Goal: Information Seeking & Learning: Learn about a topic

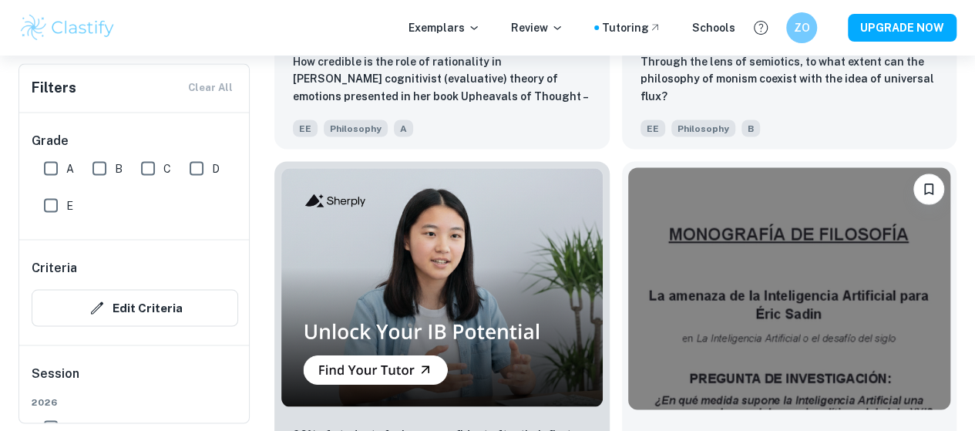
scroll to position [1403, 0]
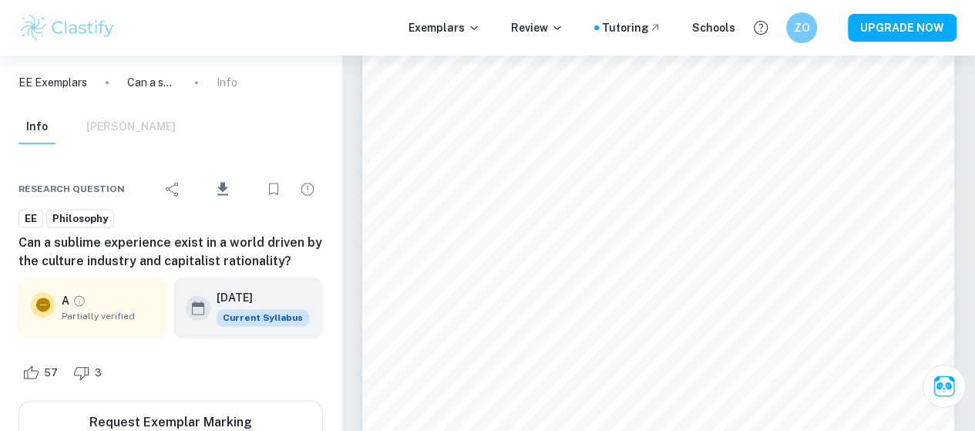
scroll to position [1207, 0]
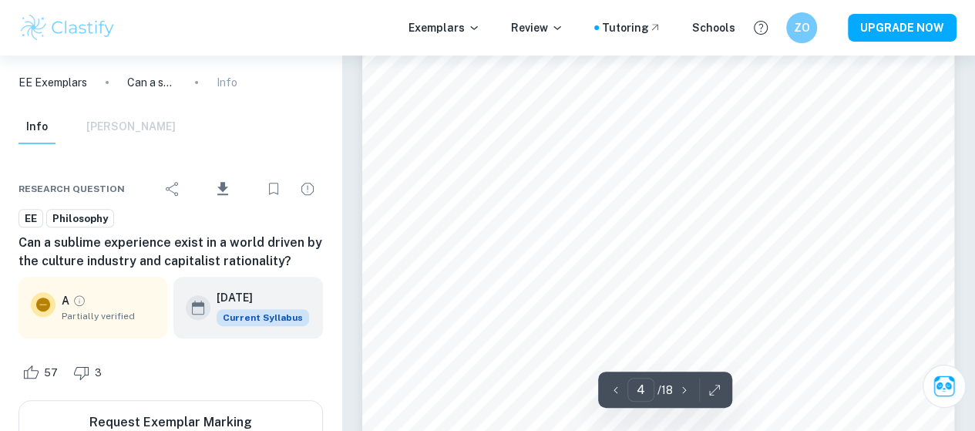
type input "5"
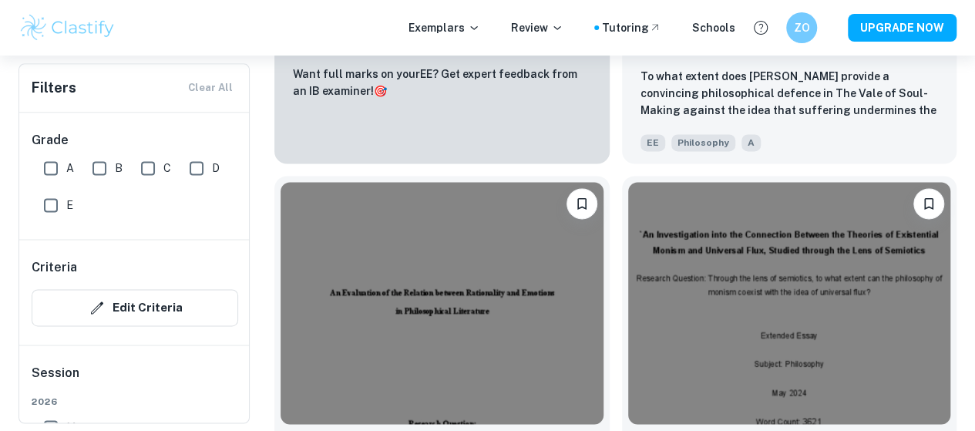
scroll to position [1002, 0]
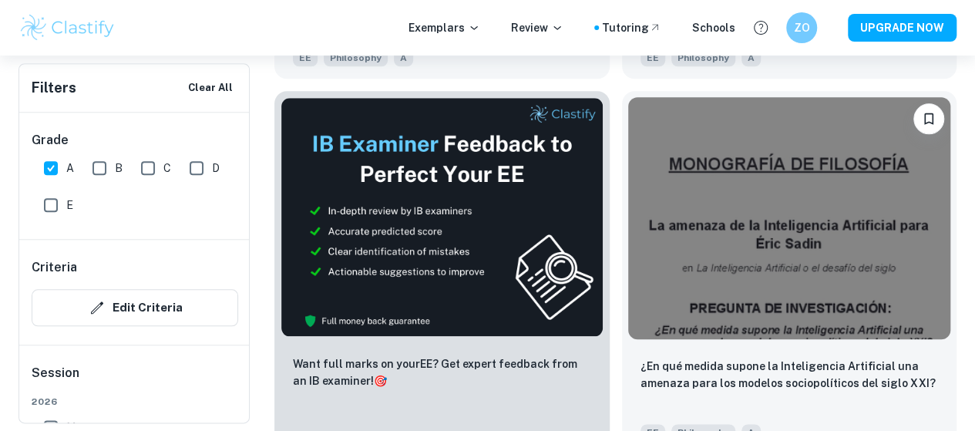
scroll to position [739, 0]
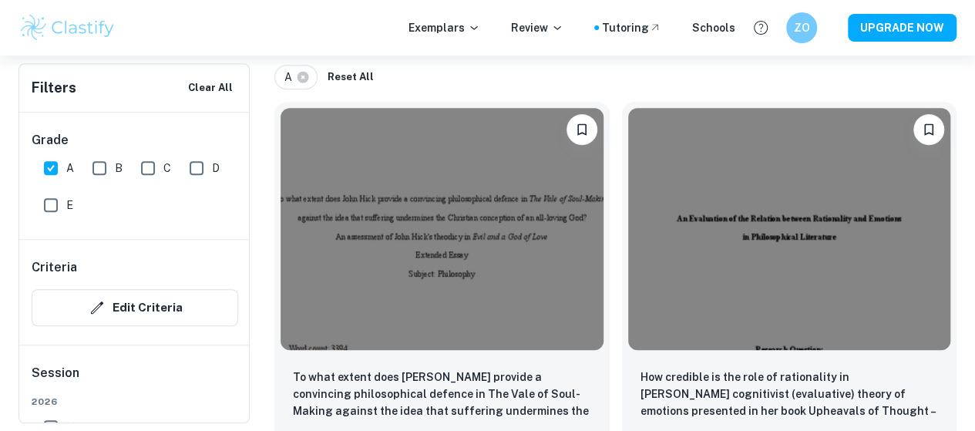
scroll to position [346, 0]
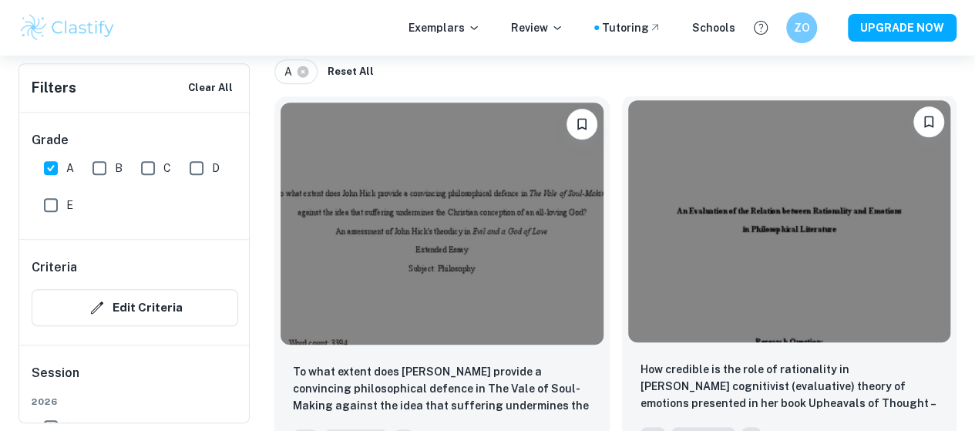
click at [629, 259] on div at bounding box center [789, 221] width 335 height 254
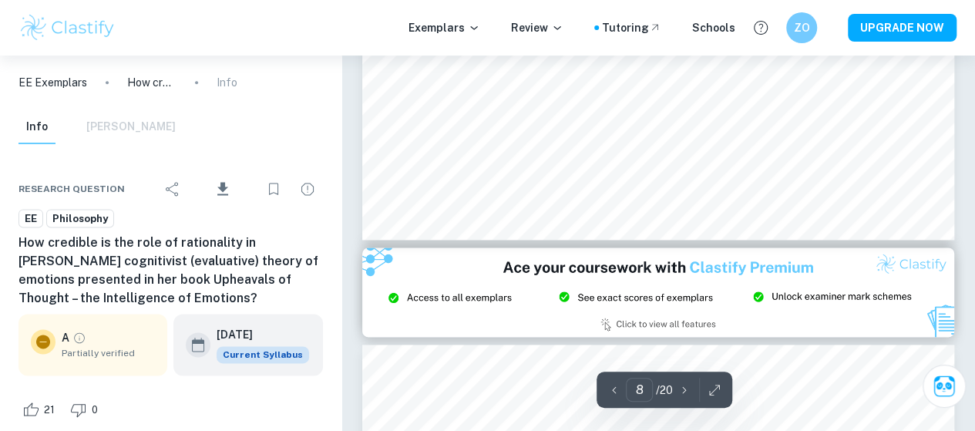
type input "9"
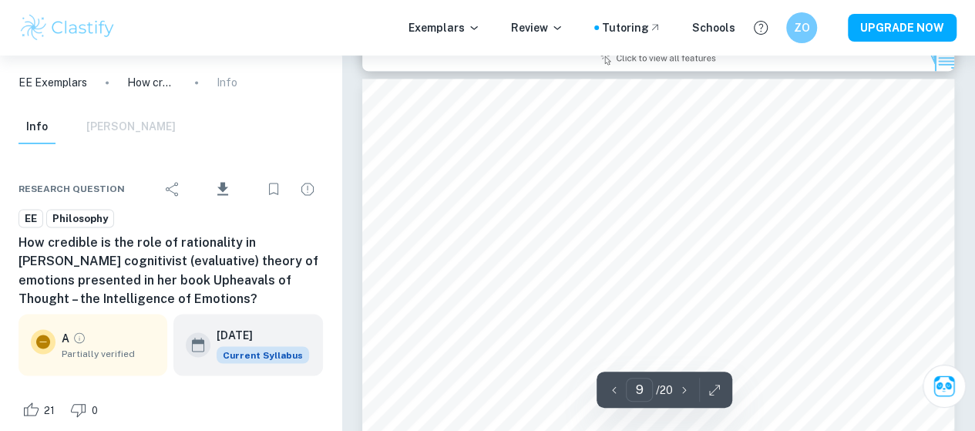
scroll to position [7084, 0]
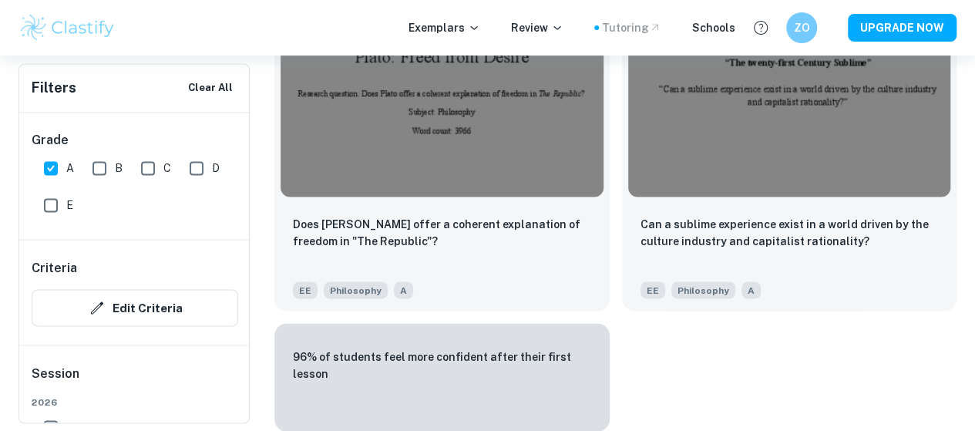
scroll to position [346, 0]
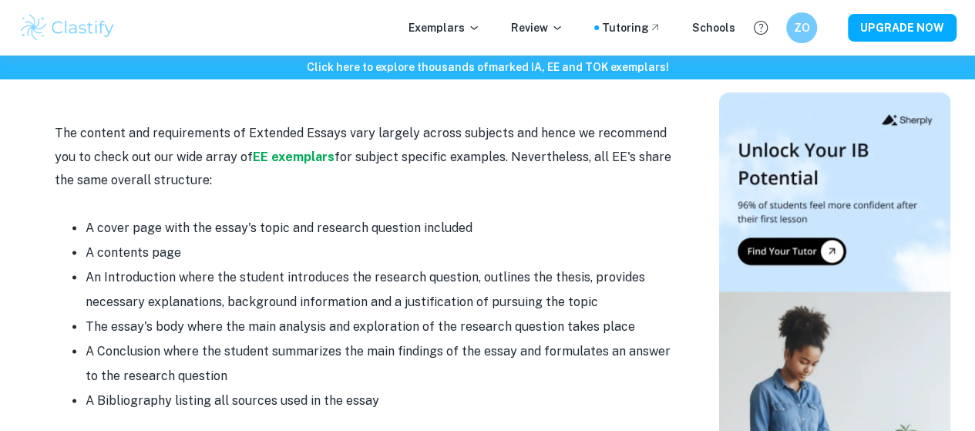
scroll to position [954, 0]
